Goal: Browse casually: Explore the website without a specific task or goal

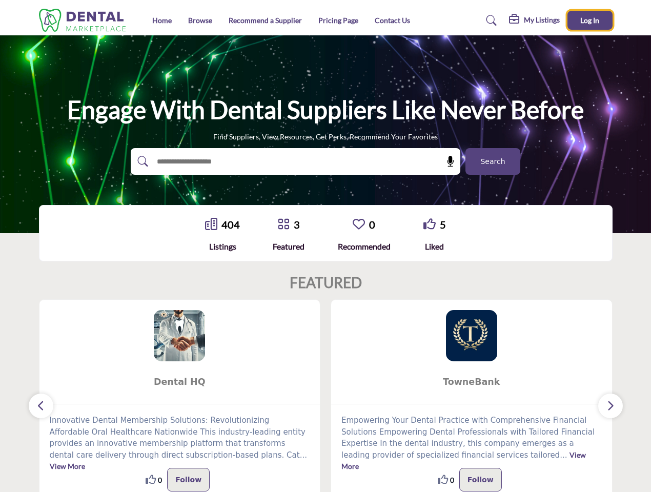
click at [590, 20] on span "Log In" at bounding box center [590, 20] width 19 height 9
click at [447, 162] on icon at bounding box center [451, 161] width 10 height 10
click at [326, 396] on div "TowneBank ... View More 0 0 Follow" at bounding box center [472, 402] width 293 height 204
type input "**********"
click at [326, 396] on div "TowneBank ... View More 0 0 Follow" at bounding box center [472, 402] width 293 height 204
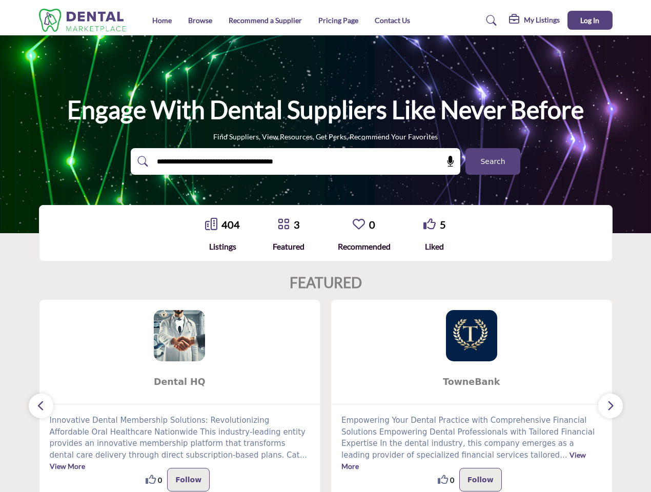
click at [0, 480] on section "FEATURED ... View More" at bounding box center [325, 388] width 651 height 269
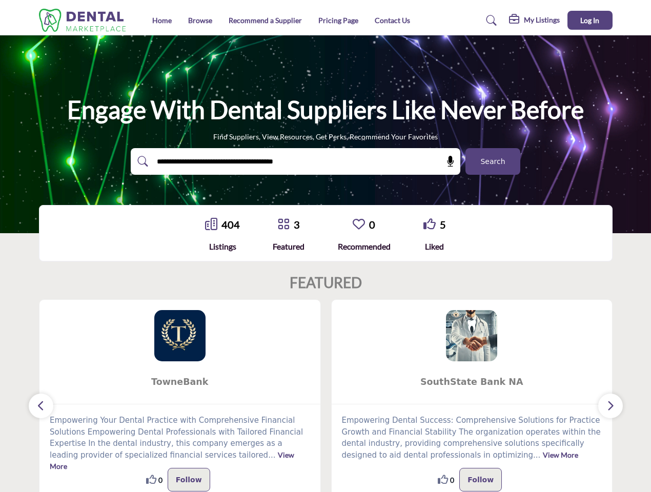
click at [0, 480] on section "FEATURED ... View More" at bounding box center [325, 388] width 651 height 269
